Goal: Book appointment/travel/reservation

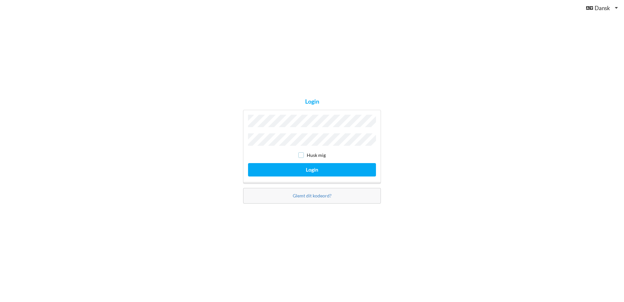
click at [301, 152] on input "checkbox" at bounding box center [301, 155] width 6 height 6
checkbox input "true"
click at [311, 166] on button "Login" at bounding box center [312, 169] width 128 height 13
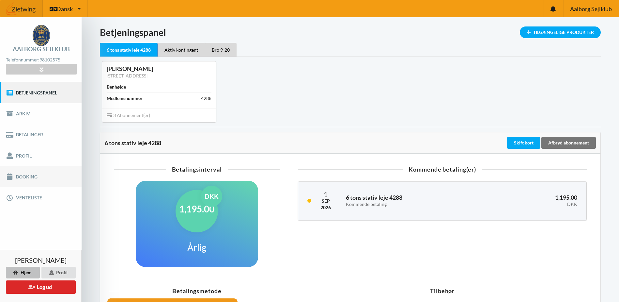
click at [33, 173] on link "Booking" at bounding box center [41, 176] width 82 height 21
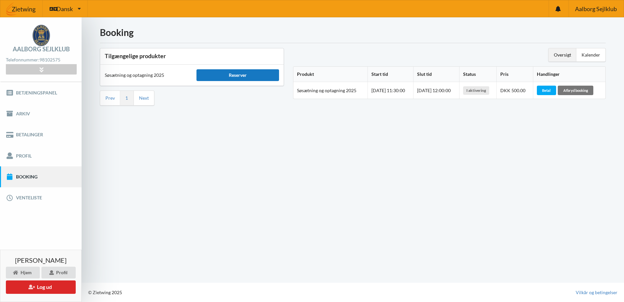
click at [229, 76] on div "Reserver" at bounding box center [238, 75] width 83 height 12
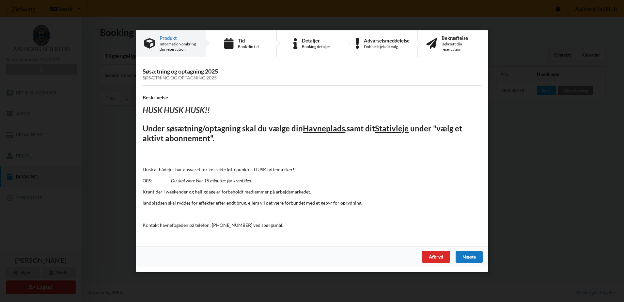
click at [473, 257] on div "Næste" at bounding box center [469, 257] width 27 height 12
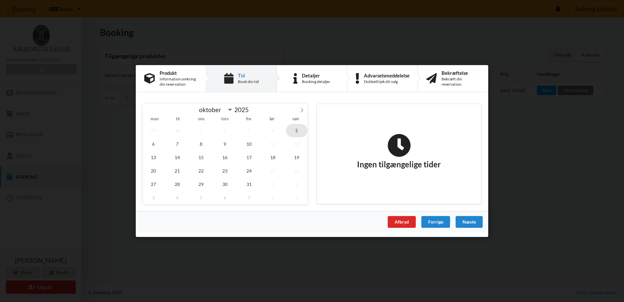
click at [299, 132] on span "5" at bounding box center [297, 130] width 22 height 13
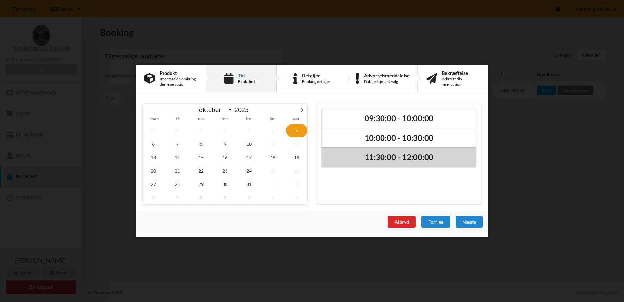
click at [421, 156] on h2 "11:30:00 - 12:00:00" at bounding box center [399, 157] width 145 height 10
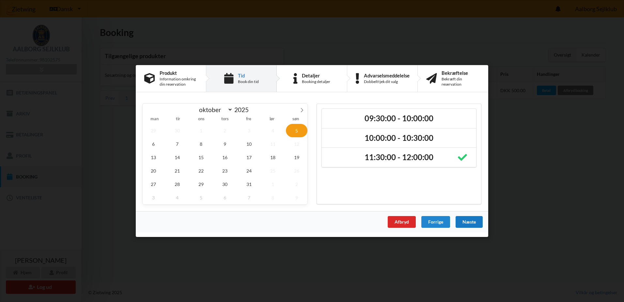
click at [473, 219] on div "Næste" at bounding box center [469, 222] width 27 height 12
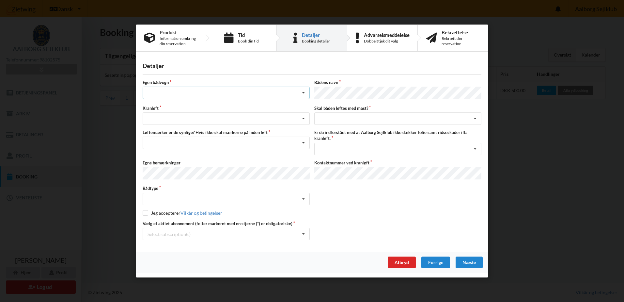
click at [261, 95] on div "Intet valg ja nej" at bounding box center [226, 93] width 167 height 12
click at [159, 129] on div "nej" at bounding box center [226, 129] width 167 height 12
click at [304, 117] on icon at bounding box center [304, 119] width 10 height 12
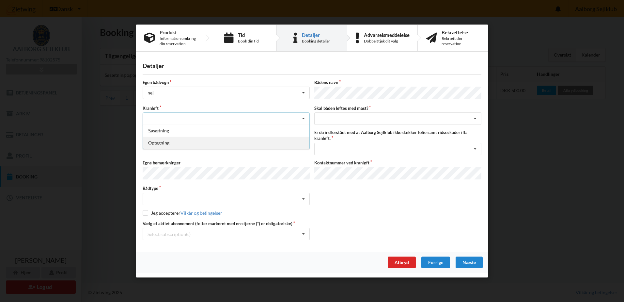
click at [160, 142] on div "Optagning" at bounding box center [226, 142] width 167 height 12
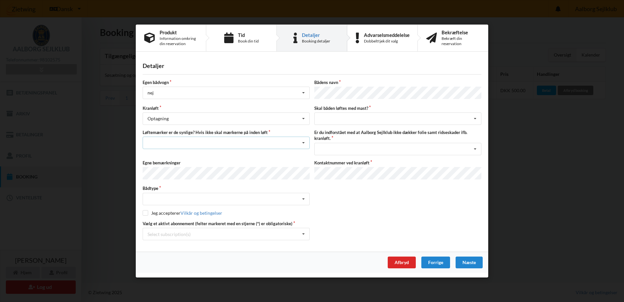
click at [304, 143] on icon at bounding box center [304, 143] width 10 height 12
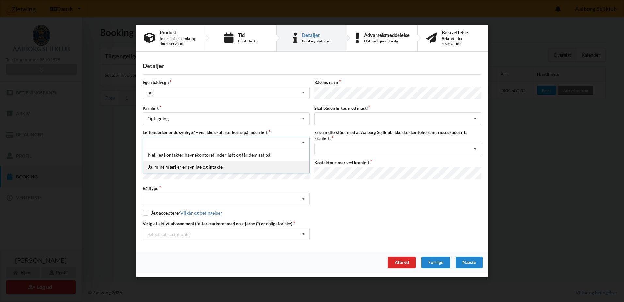
click at [220, 165] on div "Ja, mine mærker er synlige og intakte" at bounding box center [226, 167] width 167 height 12
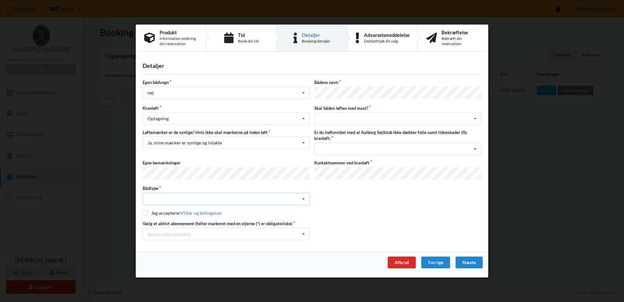
click at [303, 196] on icon at bounding box center [304, 199] width 10 height 12
click at [191, 223] on div "Sejlbåd" at bounding box center [226, 222] width 167 height 12
click at [145, 212] on input "checkbox" at bounding box center [146, 213] width 6 height 6
checkbox input "true"
click at [301, 231] on icon at bounding box center [304, 234] width 10 height 12
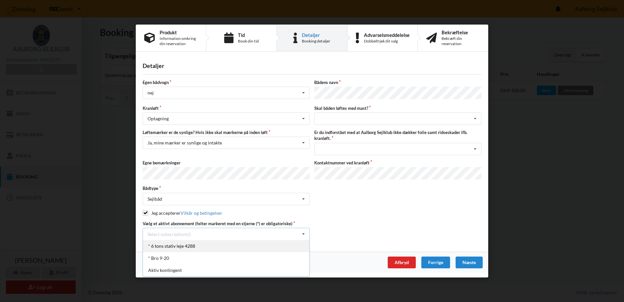
click at [192, 243] on div "* 6 tons stativ leje 4288" at bounding box center [226, 246] width 167 height 12
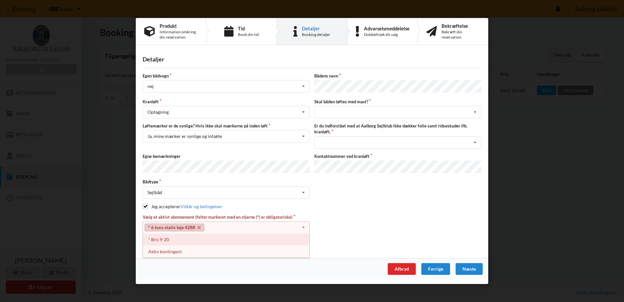
click at [172, 240] on div "* Bro 9-20" at bounding box center [226, 239] width 167 height 12
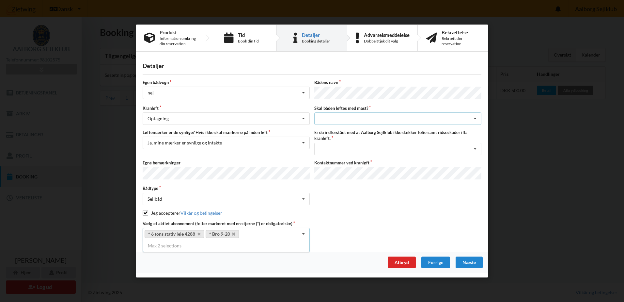
click at [415, 116] on div "intet valg ja nej" at bounding box center [397, 118] width 167 height 12
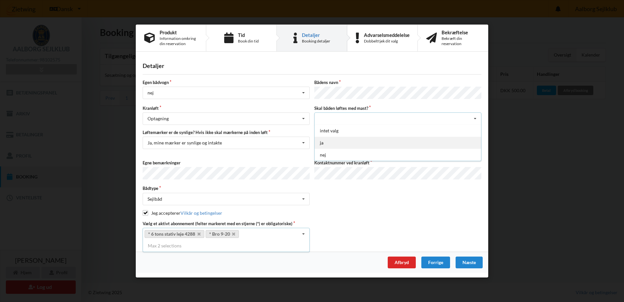
click at [339, 141] on div "ja" at bounding box center [398, 142] width 167 height 12
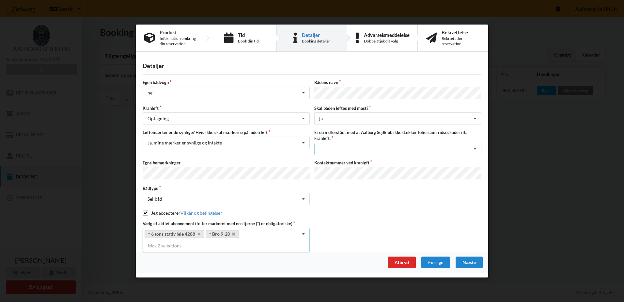
click at [409, 146] on div "Jeg har tæpper med og tager selv ansvaret for eventuelle folie samt ridseskader…" at bounding box center [397, 148] width 167 height 12
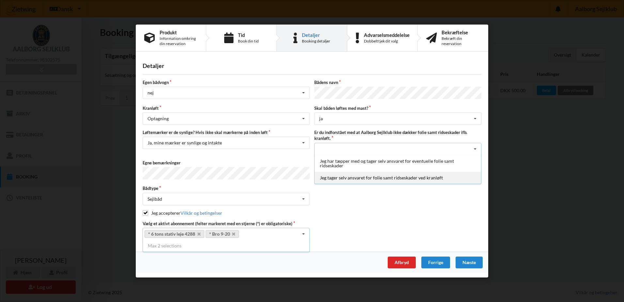
click at [364, 178] on div "Jeg tager selv ansvaret for folie samt ridseskader ved kranløft" at bounding box center [398, 177] width 167 height 12
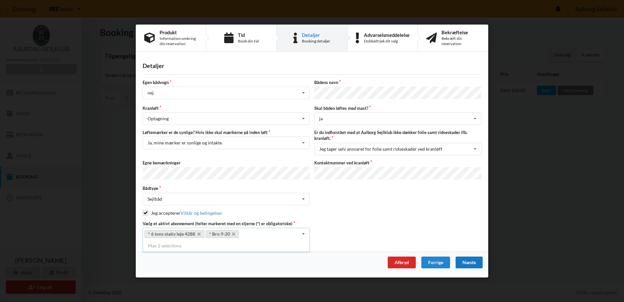
click at [468, 260] on div "Næste" at bounding box center [469, 262] width 27 height 12
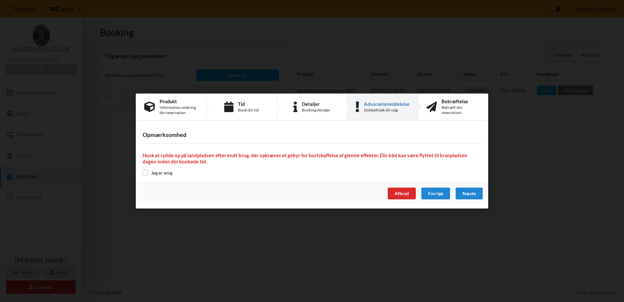
click at [144, 174] on input "checkbox" at bounding box center [146, 173] width 6 height 6
checkbox input "true"
click at [464, 190] on div "Næste" at bounding box center [469, 193] width 27 height 12
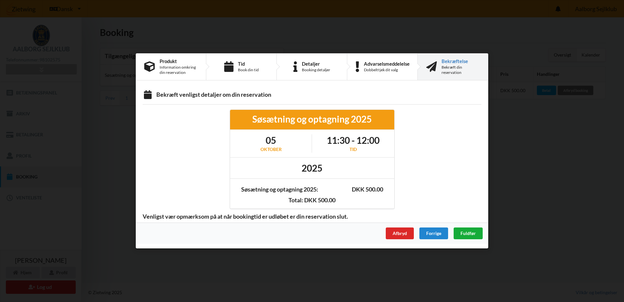
click at [465, 231] on span "Fuldfør" at bounding box center [468, 234] width 15 height 6
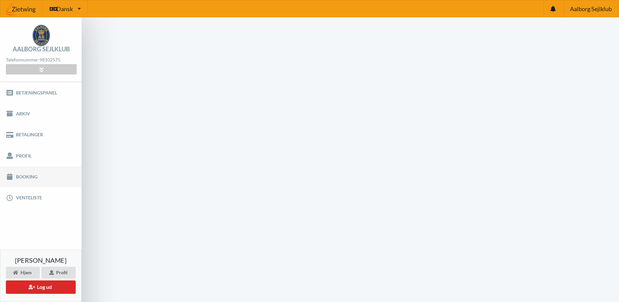
click at [24, 174] on link "Booking" at bounding box center [41, 176] width 82 height 21
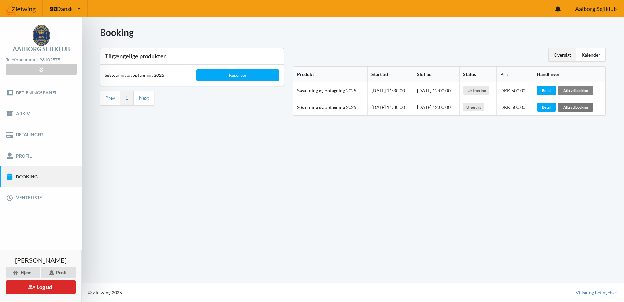
click at [582, 91] on div "Afbryd booking" at bounding box center [576, 90] width 36 height 9
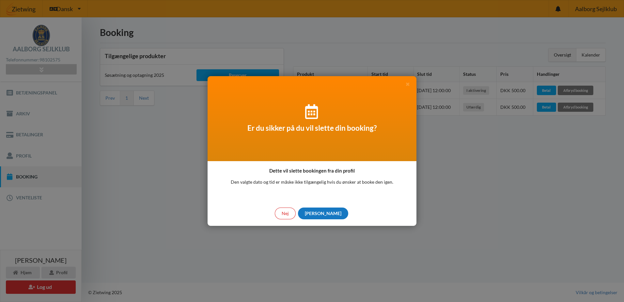
click at [324, 212] on div "[PERSON_NAME]" at bounding box center [323, 213] width 50 height 12
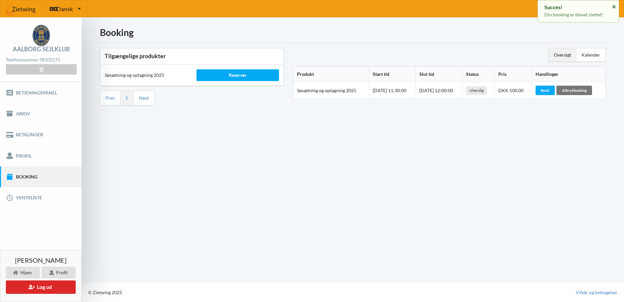
click at [481, 89] on div "Ufærdig" at bounding box center [476, 90] width 21 height 8
click at [313, 93] on div "Product: Søsætning og optagning 2025" at bounding box center [331, 90] width 69 height 7
click at [579, 92] on div "Afbryd booking" at bounding box center [575, 90] width 36 height 9
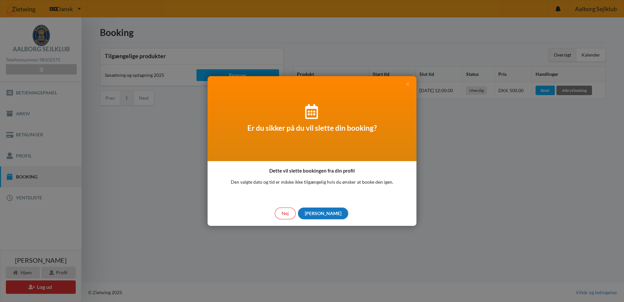
click at [325, 215] on div "[PERSON_NAME]" at bounding box center [323, 213] width 50 height 12
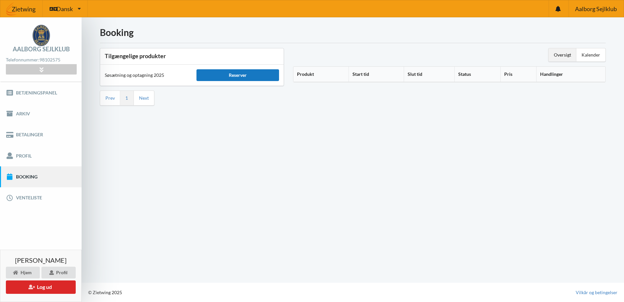
click at [229, 78] on div "Reserver" at bounding box center [238, 75] width 83 height 12
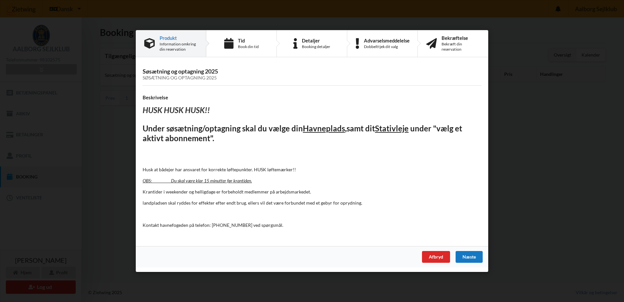
click at [469, 255] on div "Næste" at bounding box center [469, 257] width 27 height 12
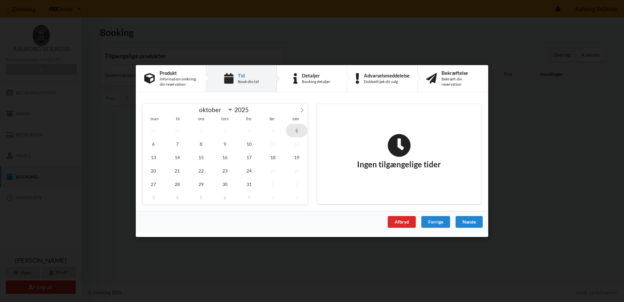
click at [296, 130] on span "5" at bounding box center [297, 130] width 22 height 13
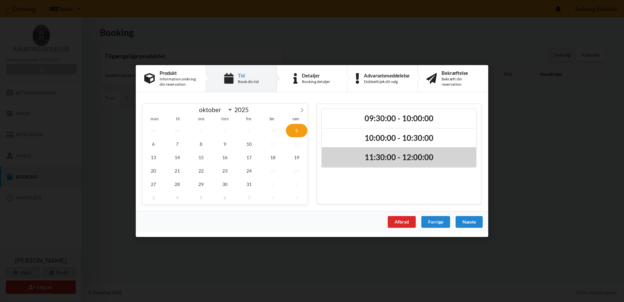
click at [417, 153] on h2 "11:30:00 - 12:00:00" at bounding box center [399, 157] width 145 height 10
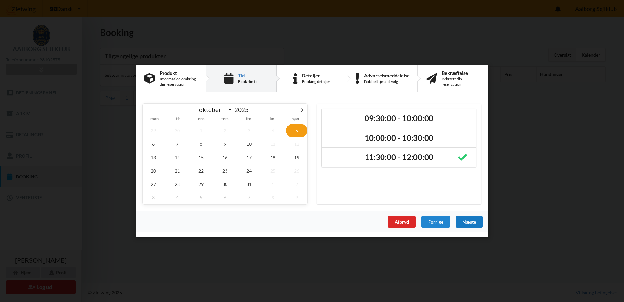
click at [472, 223] on div "Næste" at bounding box center [469, 222] width 27 height 12
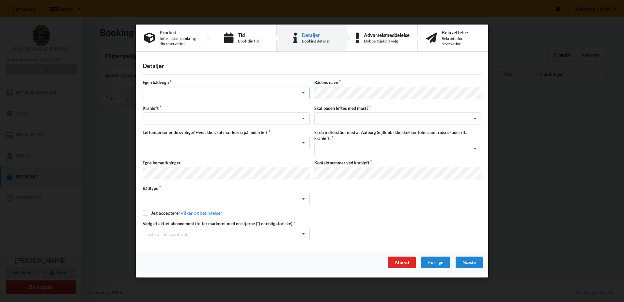
click at [304, 94] on icon at bounding box center [304, 93] width 10 height 12
click at [164, 128] on div "nej" at bounding box center [226, 129] width 167 height 12
click at [307, 119] on icon at bounding box center [304, 119] width 10 height 12
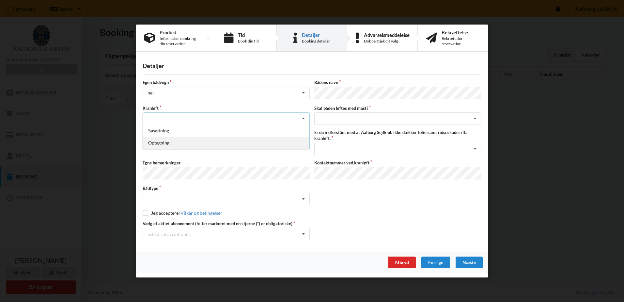
click at [188, 142] on div "Optagning" at bounding box center [226, 142] width 167 height 12
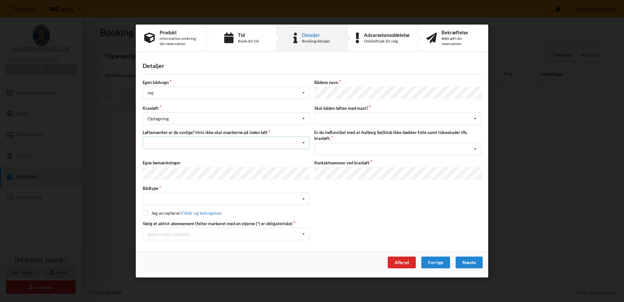
click at [303, 142] on icon at bounding box center [304, 143] width 10 height 12
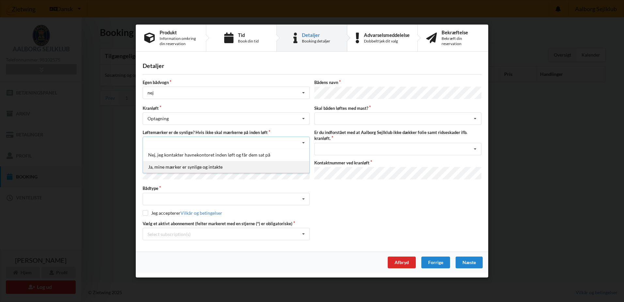
click at [183, 165] on div "Ja, mine mærker er synlige og intakte" at bounding box center [226, 167] width 167 height 12
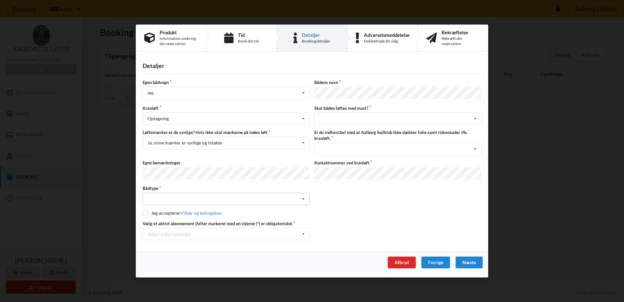
click at [305, 196] on icon at bounding box center [304, 199] width 10 height 12
click at [177, 224] on div "Sejlbåd" at bounding box center [226, 222] width 167 height 12
click at [144, 212] on input "checkbox" at bounding box center [146, 213] width 6 height 6
checkbox input "true"
click at [301, 231] on icon at bounding box center [304, 234] width 10 height 12
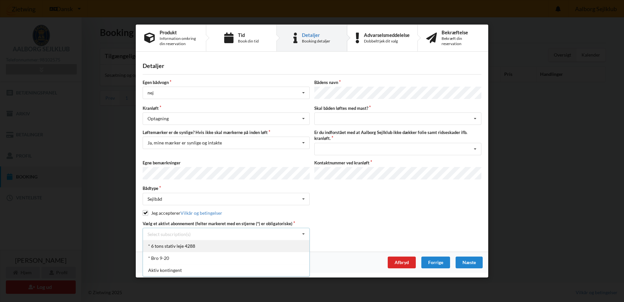
click at [182, 241] on div "* 6 tons stativ leje 4288" at bounding box center [226, 246] width 167 height 12
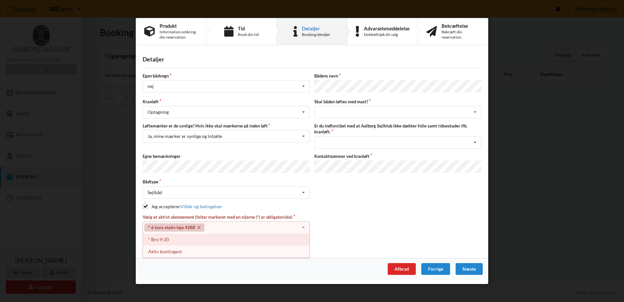
click at [164, 237] on div "* Bro 9-20" at bounding box center [226, 239] width 167 height 12
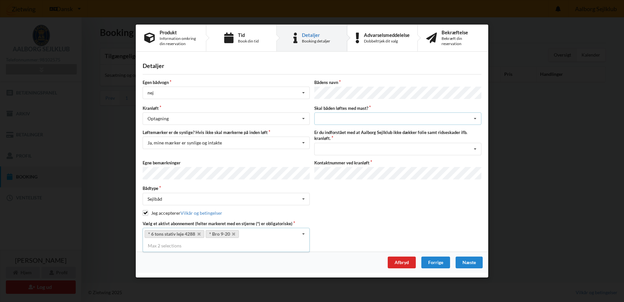
click at [459, 117] on div "intet valg ja nej" at bounding box center [397, 118] width 167 height 12
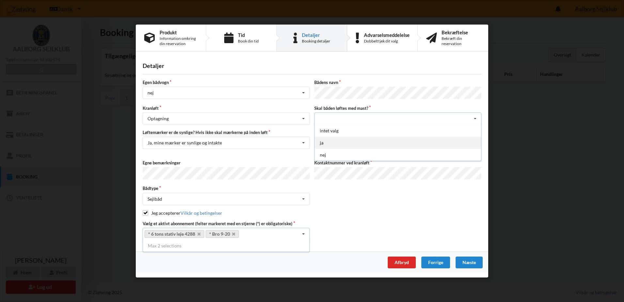
click at [357, 136] on div "ja" at bounding box center [398, 142] width 167 height 12
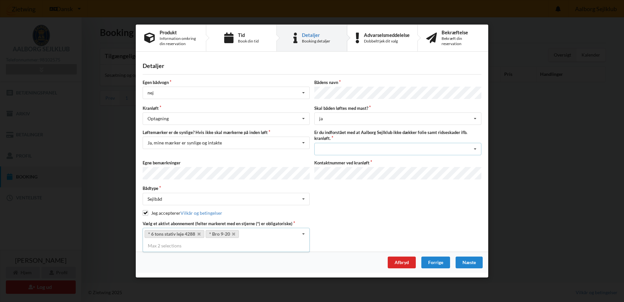
click at [447, 145] on div "Jeg har tæpper med og tager selv ansvaret for eventuelle folie samt ridseskader…" at bounding box center [397, 148] width 167 height 12
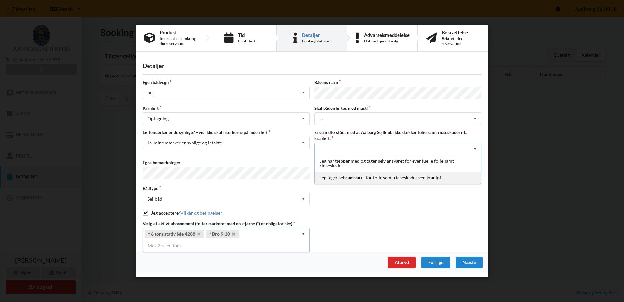
click at [374, 176] on div "Jeg tager selv ansvaret for folie samt ridseskader ved kranløft" at bounding box center [398, 177] width 167 height 12
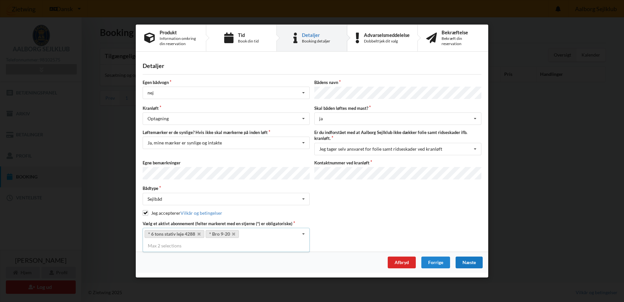
click at [469, 261] on div "Næste" at bounding box center [469, 262] width 27 height 12
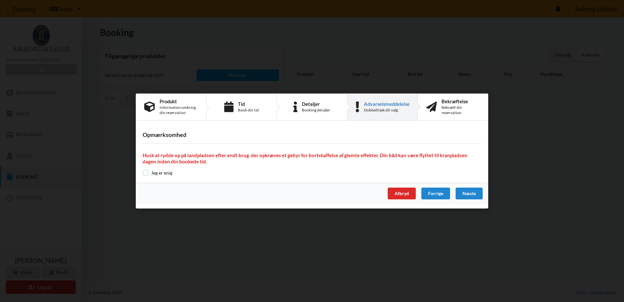
click at [145, 173] on input "checkbox" at bounding box center [146, 173] width 6 height 6
checkbox input "true"
click at [465, 191] on div "Næste" at bounding box center [469, 193] width 27 height 12
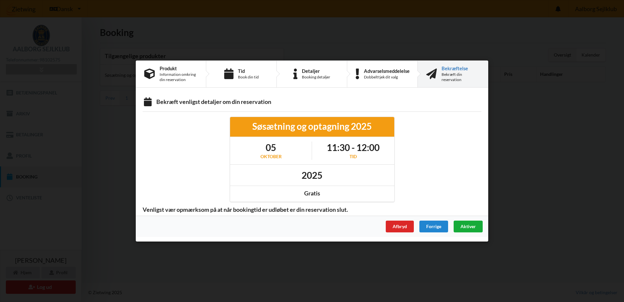
click at [469, 223] on span "Aktiver" at bounding box center [468, 226] width 15 height 6
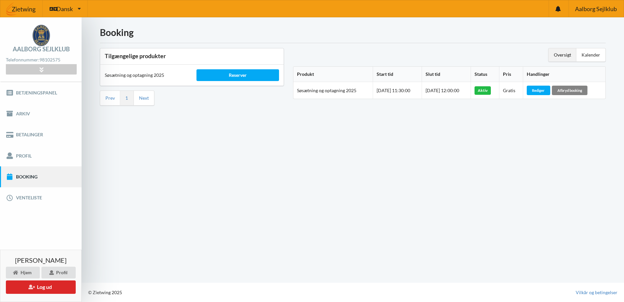
click at [570, 89] on div "Afbryd booking" at bounding box center [570, 90] width 36 height 9
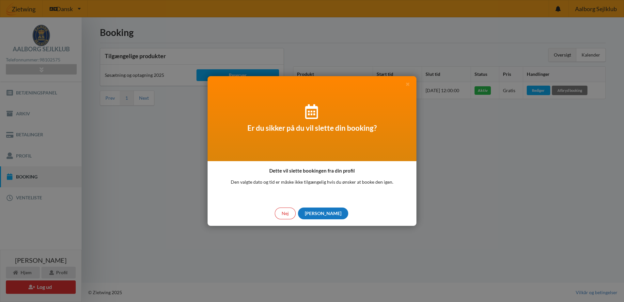
click at [322, 216] on div "[PERSON_NAME]" at bounding box center [323, 213] width 50 height 12
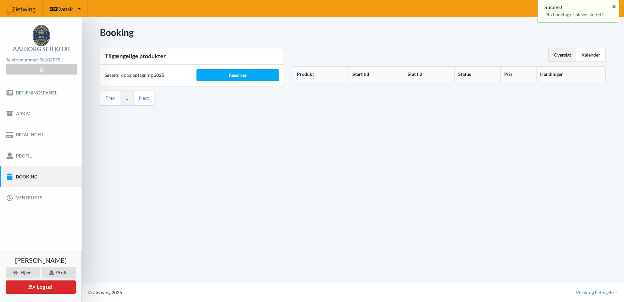
click at [41, 173] on link "Booking" at bounding box center [41, 176] width 82 height 21
click at [268, 72] on div "Reserver" at bounding box center [238, 75] width 83 height 12
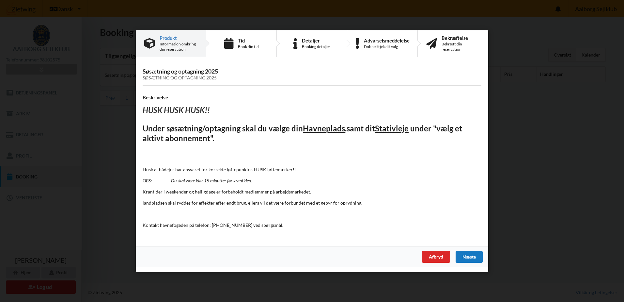
click at [479, 261] on div "Næste" at bounding box center [469, 257] width 27 height 12
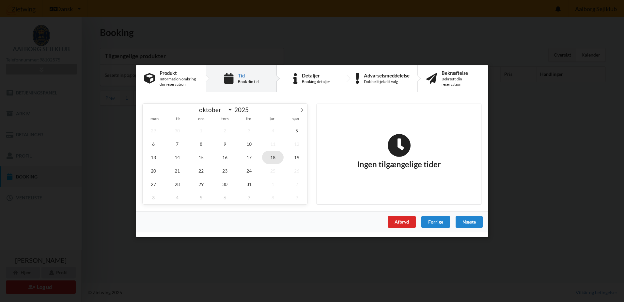
click at [271, 156] on span "18" at bounding box center [273, 157] width 22 height 13
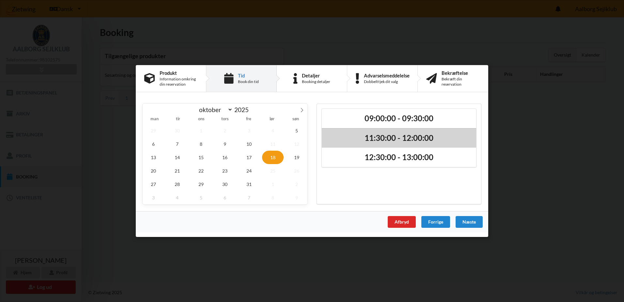
click at [373, 138] on h2 "11:30:00 - 12:00:00" at bounding box center [399, 138] width 145 height 10
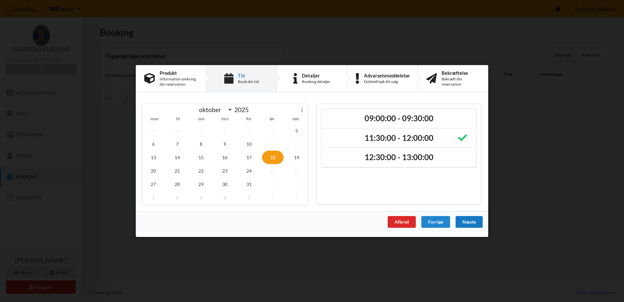
click at [466, 219] on div "Næste" at bounding box center [469, 222] width 27 height 12
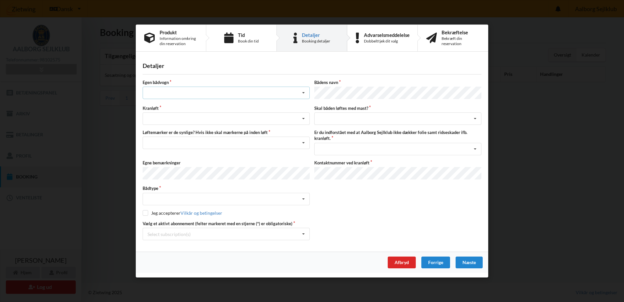
click at [303, 93] on icon at bounding box center [304, 93] width 10 height 12
click at [204, 130] on div "nej" at bounding box center [226, 129] width 167 height 12
click at [302, 118] on icon at bounding box center [304, 119] width 10 height 12
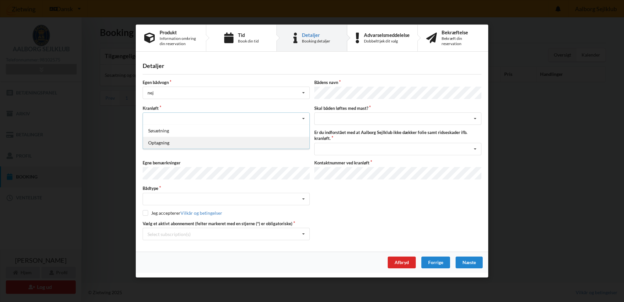
click at [184, 144] on div "Optagning" at bounding box center [226, 142] width 167 height 12
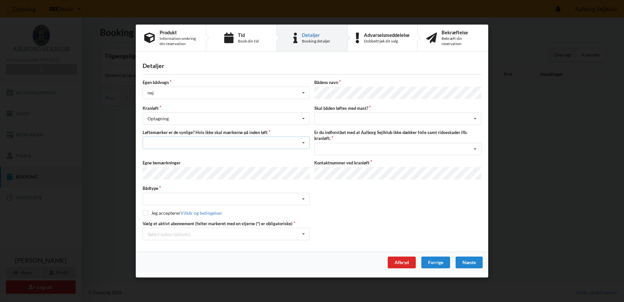
click at [304, 141] on icon at bounding box center [304, 143] width 10 height 12
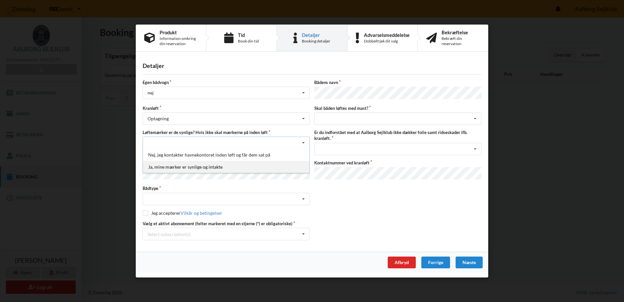
click at [248, 168] on div "Ja, mine mærker er synlige og intakte" at bounding box center [226, 167] width 167 height 12
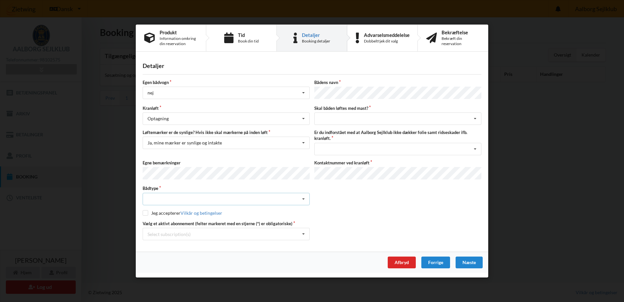
click at [304, 198] on icon at bounding box center [304, 199] width 10 height 12
click at [173, 221] on div "Sejlbåd" at bounding box center [226, 222] width 167 height 12
click at [148, 211] on input "checkbox" at bounding box center [146, 213] width 6 height 6
checkbox input "true"
click at [190, 232] on div "Select subscription(s)" at bounding box center [169, 234] width 43 height 6
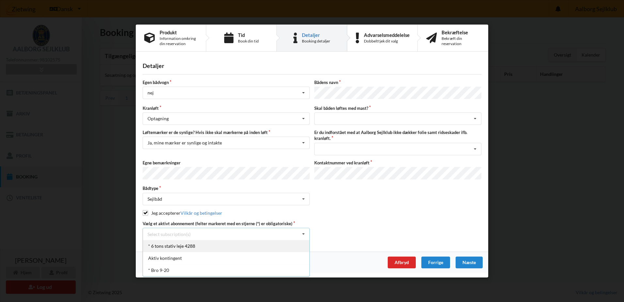
click at [177, 240] on div "* 6 tons stativ leje 4288" at bounding box center [226, 246] width 167 height 12
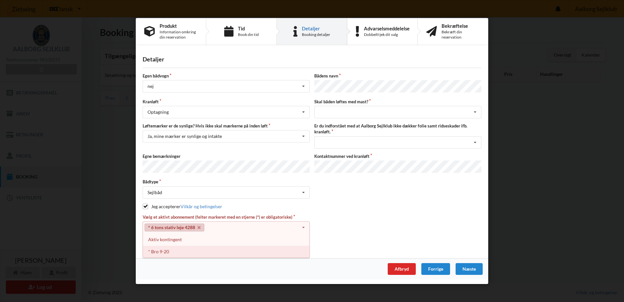
drag, startPoint x: 172, startPoint y: 251, endPoint x: 178, endPoint y: 250, distance: 6.0
click at [172, 251] on div "* Bro 9-20" at bounding box center [226, 252] width 167 height 12
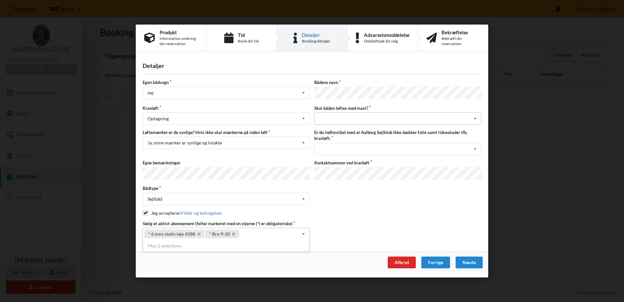
click at [390, 118] on div "intet valg ja nej" at bounding box center [397, 118] width 167 height 12
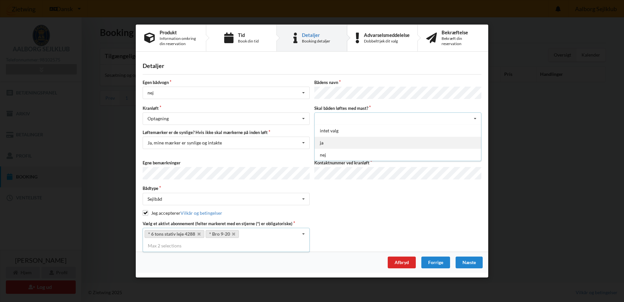
click at [340, 145] on div "ja" at bounding box center [398, 142] width 167 height 12
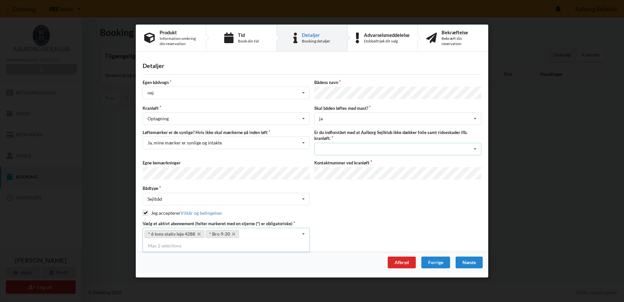
click at [402, 147] on div "Jeg har tæpper med og tager selv ansvaret for eventuelle folie samt ridseskader…" at bounding box center [397, 148] width 167 height 12
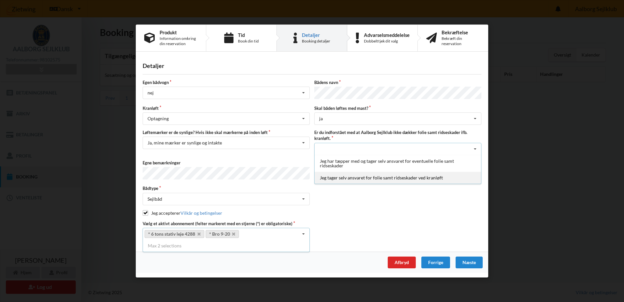
click at [357, 176] on div "Jeg tager selv ansvaret for folie samt ridseskader ved kranløft" at bounding box center [398, 177] width 167 height 12
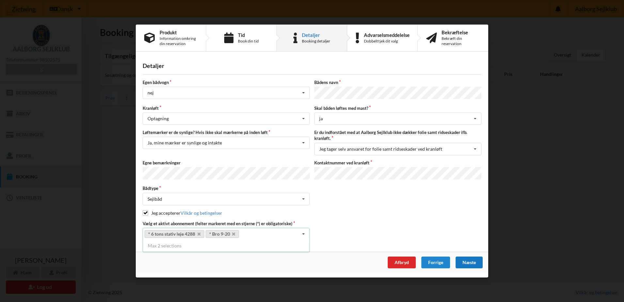
click at [472, 261] on div "Næste" at bounding box center [469, 262] width 27 height 12
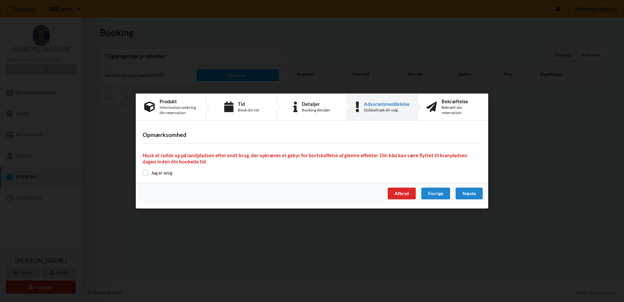
click at [147, 172] on input "checkbox" at bounding box center [146, 173] width 6 height 6
checkbox input "true"
click at [474, 195] on div "Næste" at bounding box center [469, 193] width 27 height 12
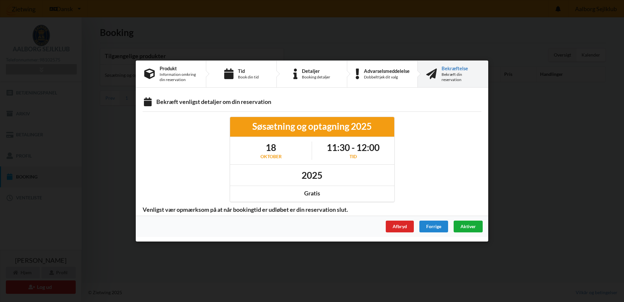
click at [472, 228] on span "Aktiver" at bounding box center [468, 226] width 15 height 6
